Goal: Navigation & Orientation: Find specific page/section

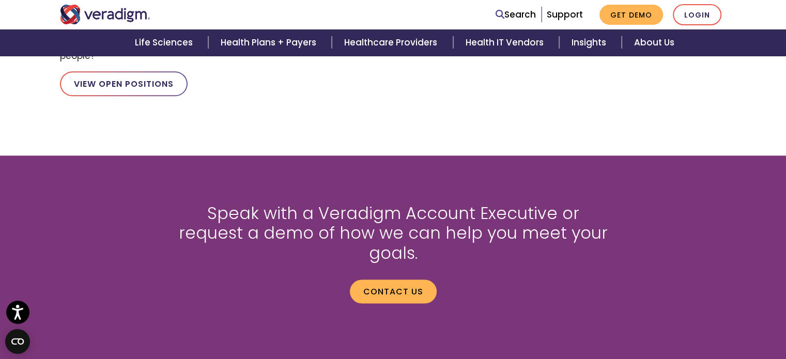
scroll to position [1462, 0]
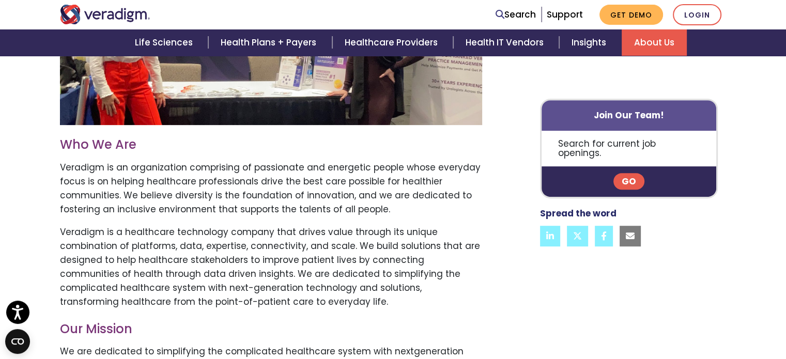
scroll to position [465, 0]
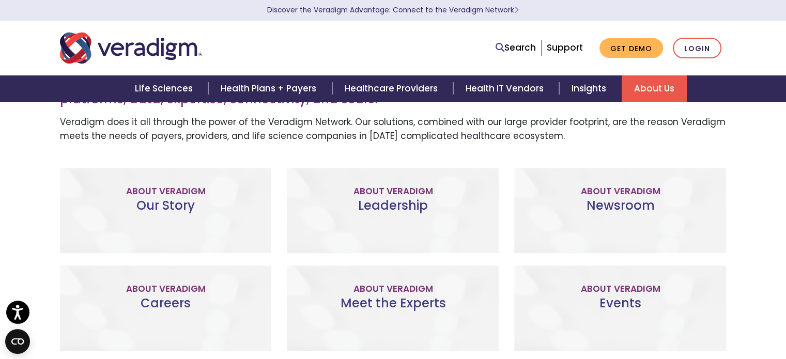
scroll to position [310, 0]
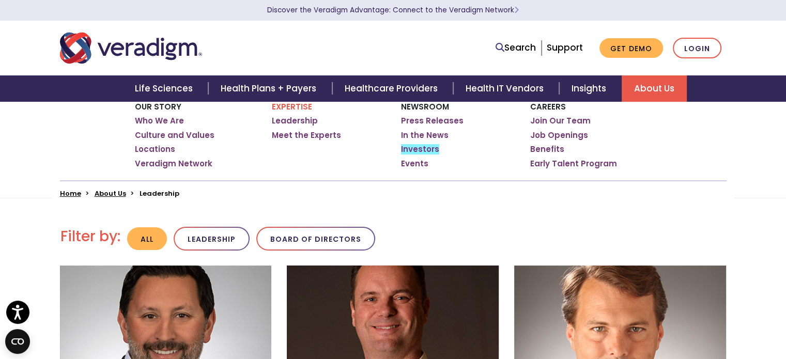
scroll to position [310, 0]
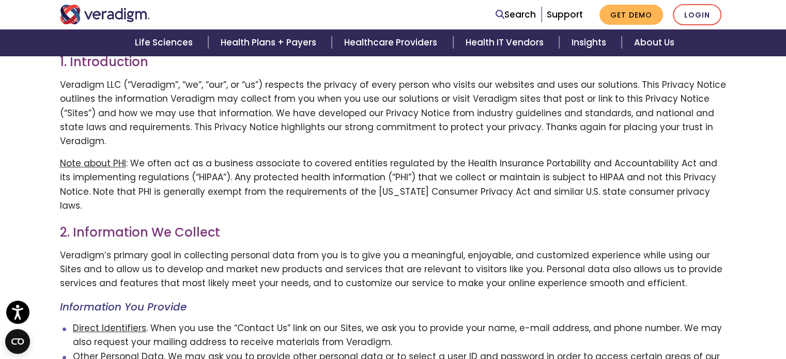
scroll to position [155, 0]
